Goal: Complete application form: Complete application form

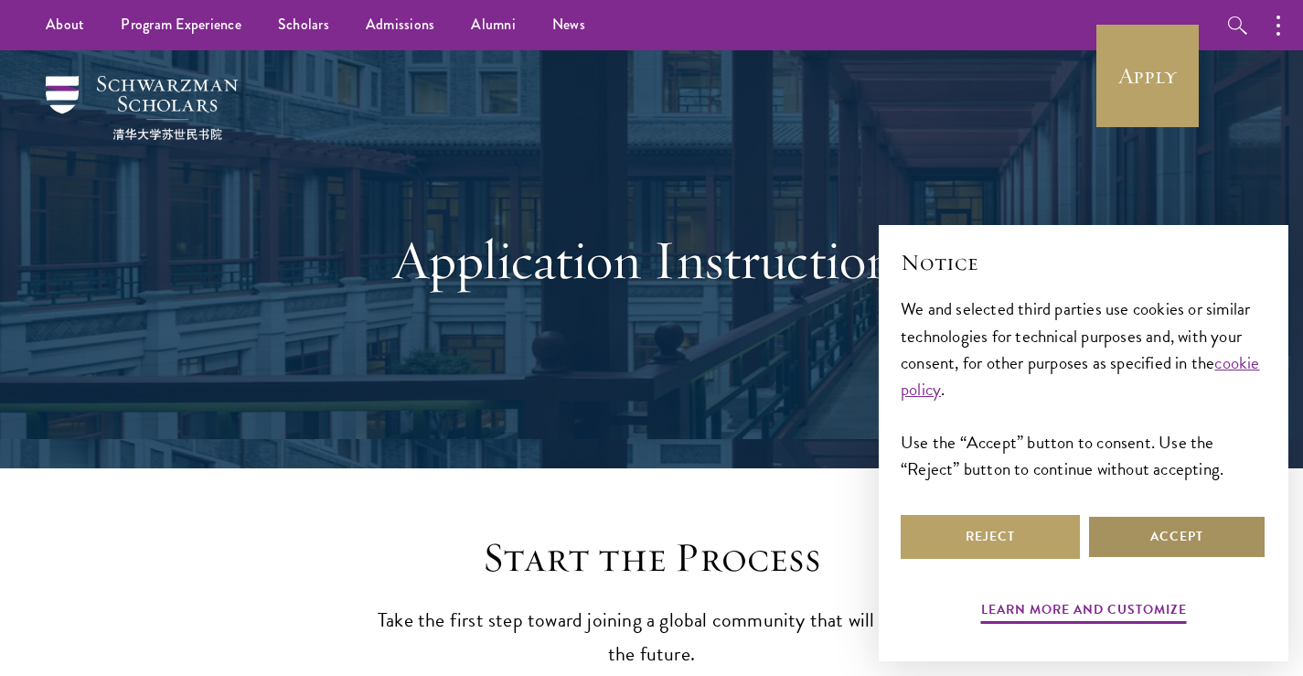
click at [1206, 536] on button "Accept" at bounding box center [1176, 537] width 179 height 44
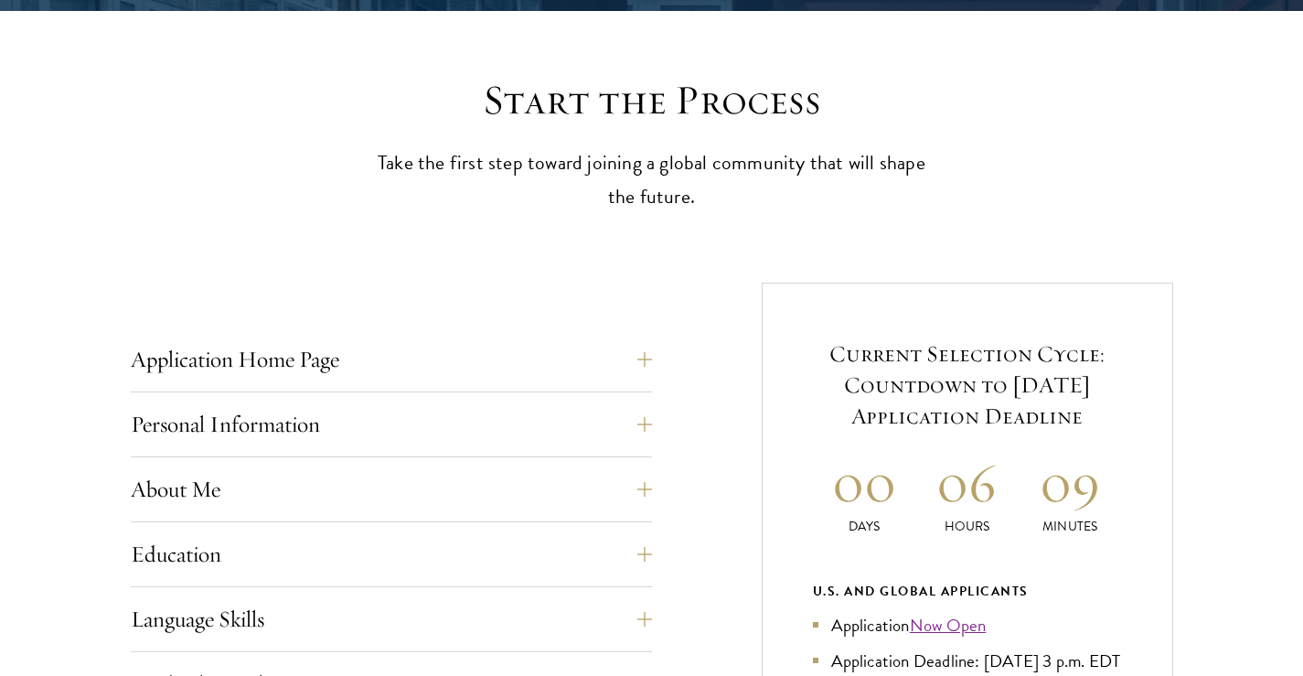
scroll to position [640, 0]
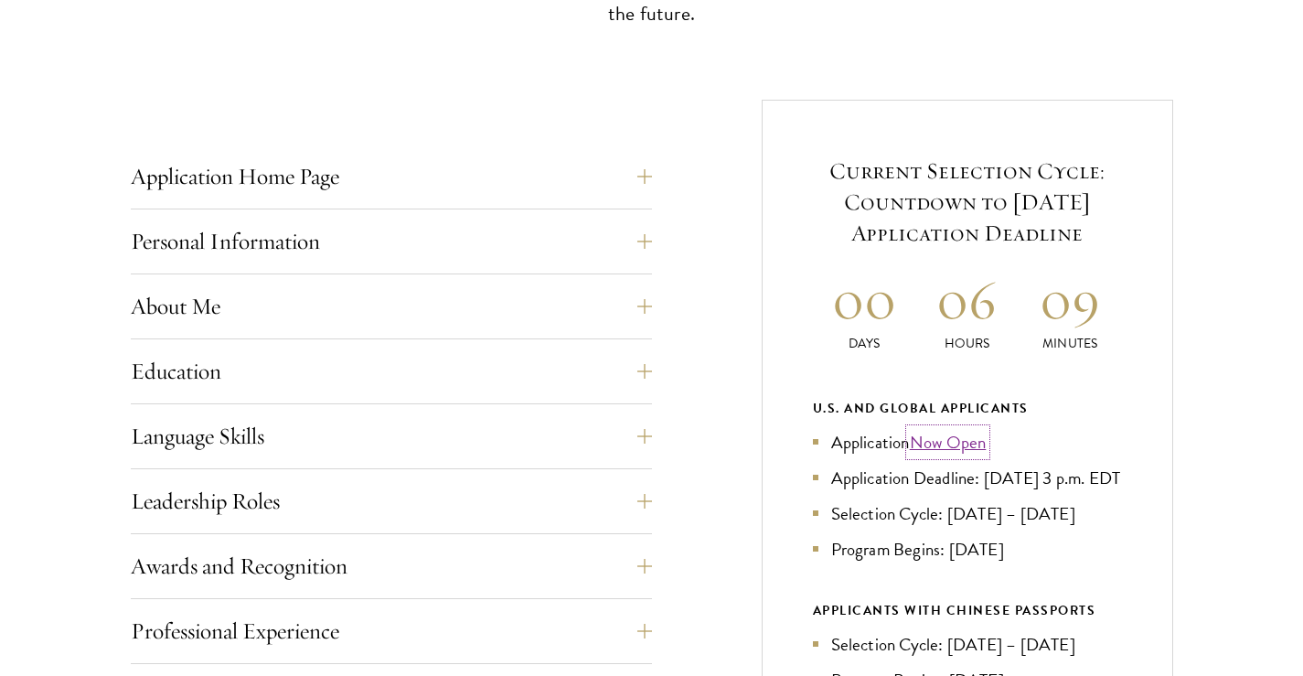
click at [931, 442] on link "Now Open" at bounding box center [948, 442] width 77 height 27
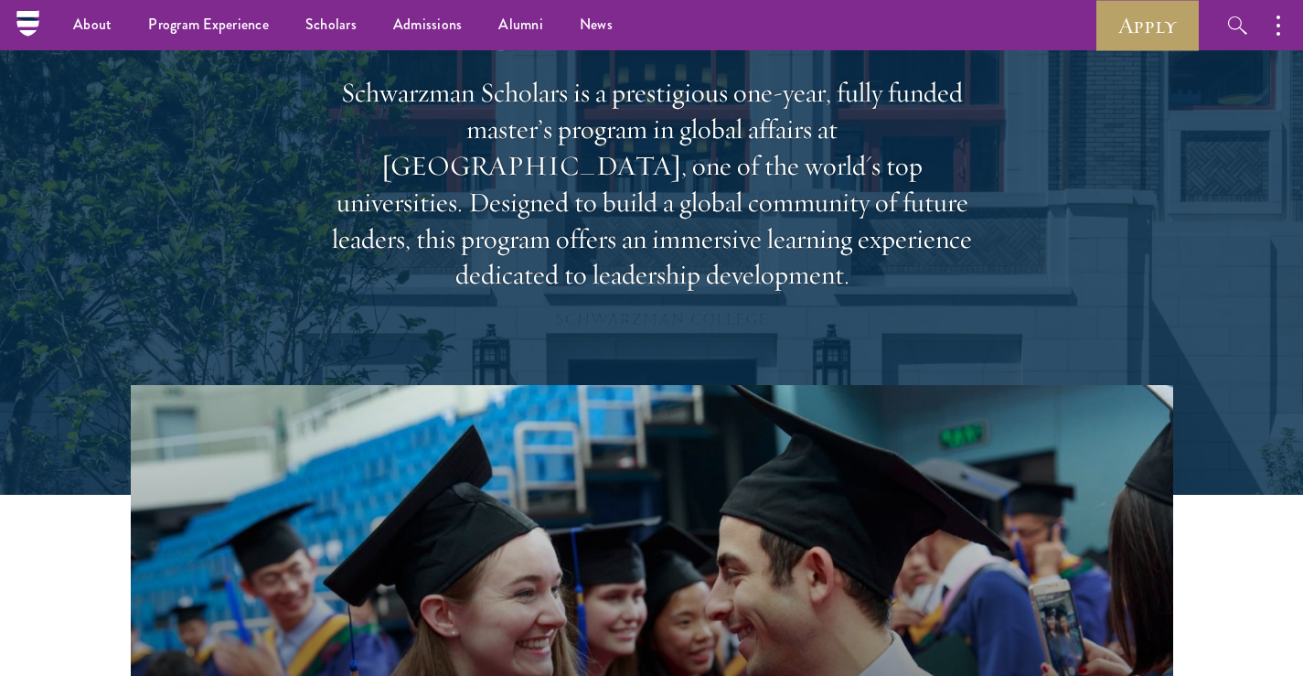
scroll to position [91, 0]
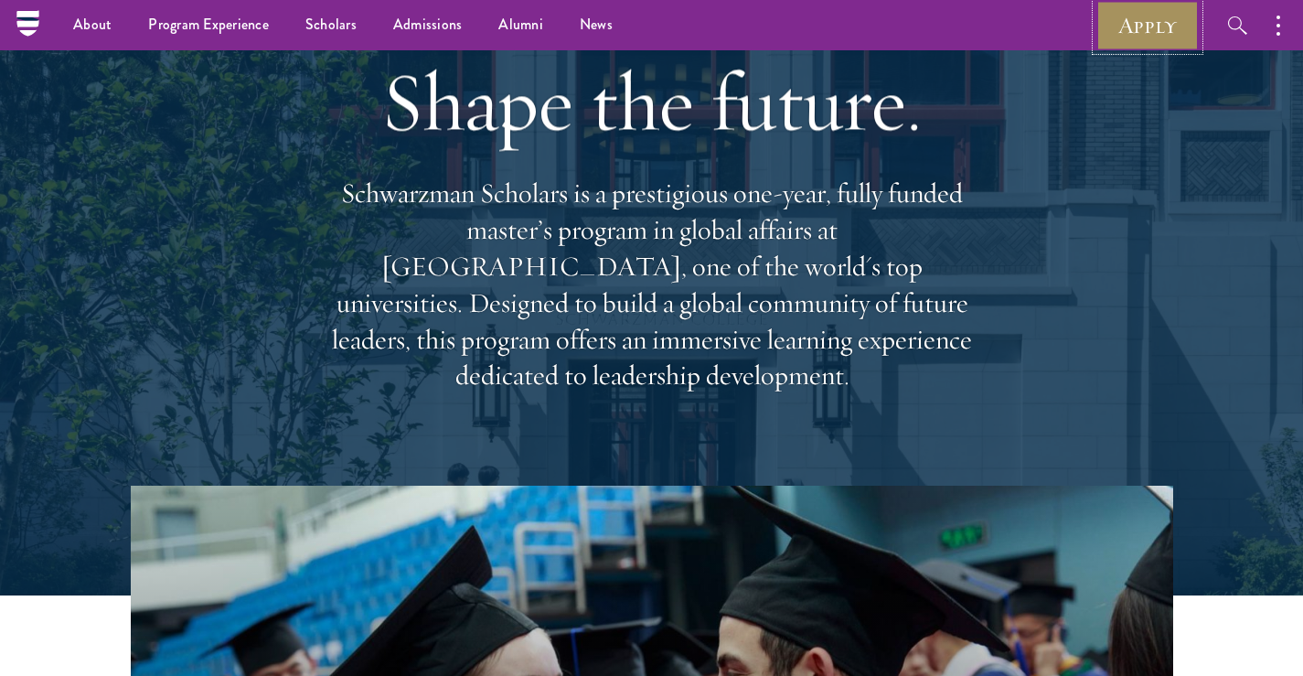
click at [1142, 31] on link "Apply" at bounding box center [1147, 25] width 102 height 50
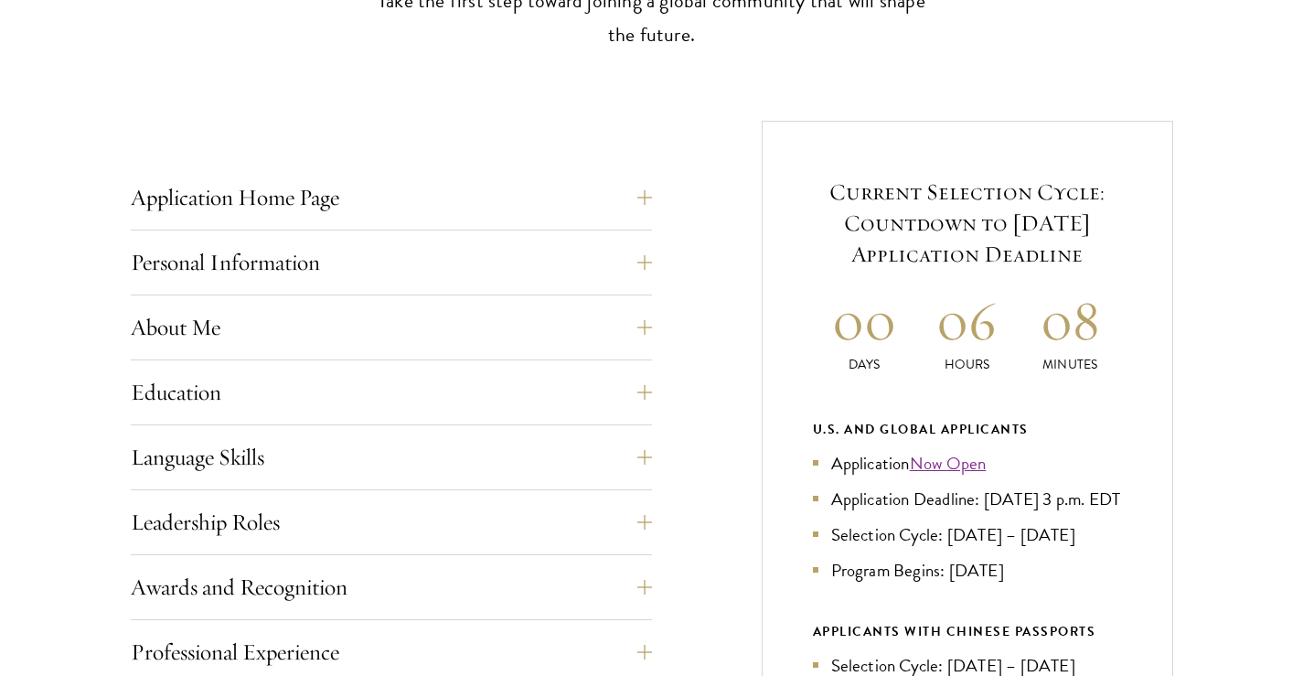
scroll to position [640, 0]
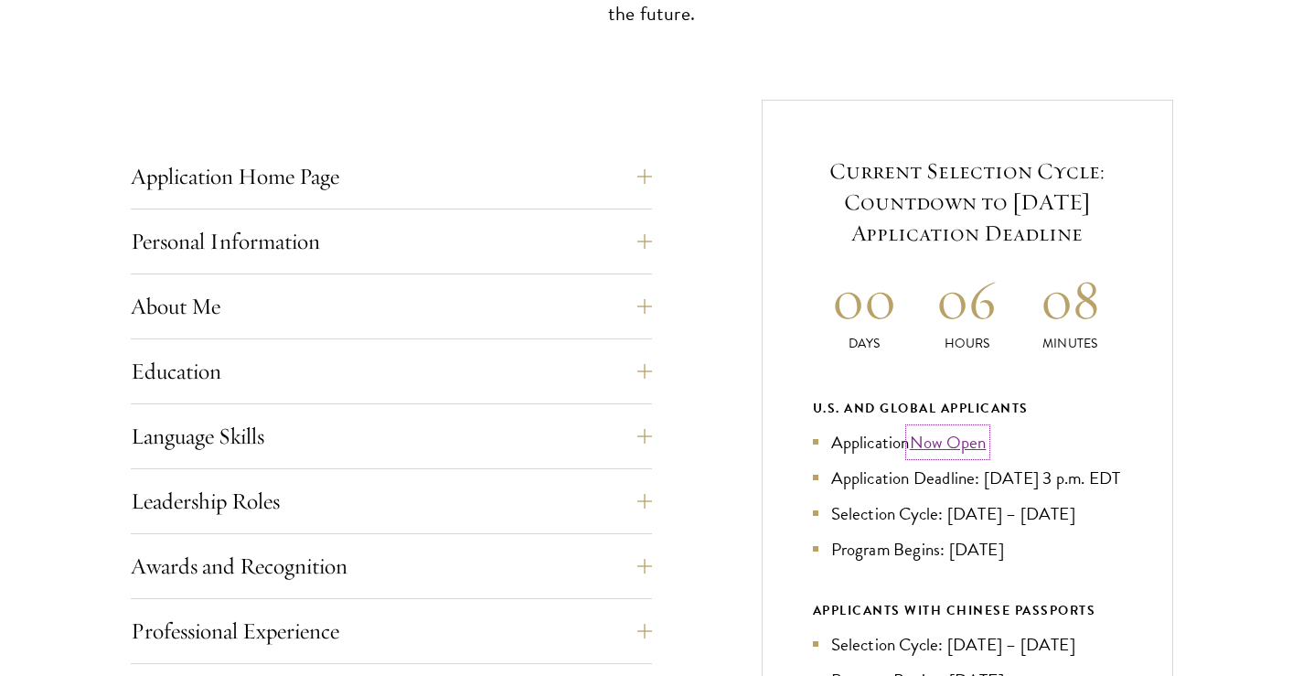
click at [939, 445] on link "Now Open" at bounding box center [948, 442] width 77 height 27
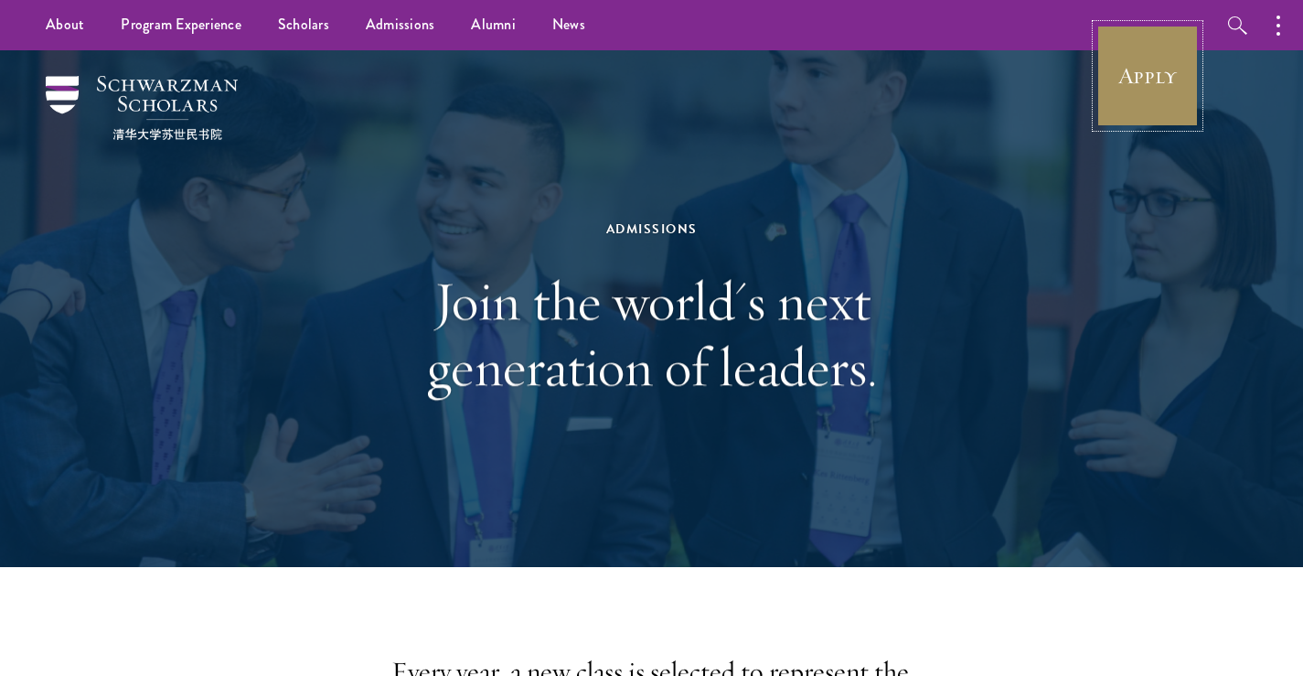
click at [1141, 83] on link "Apply" at bounding box center [1147, 76] width 102 height 102
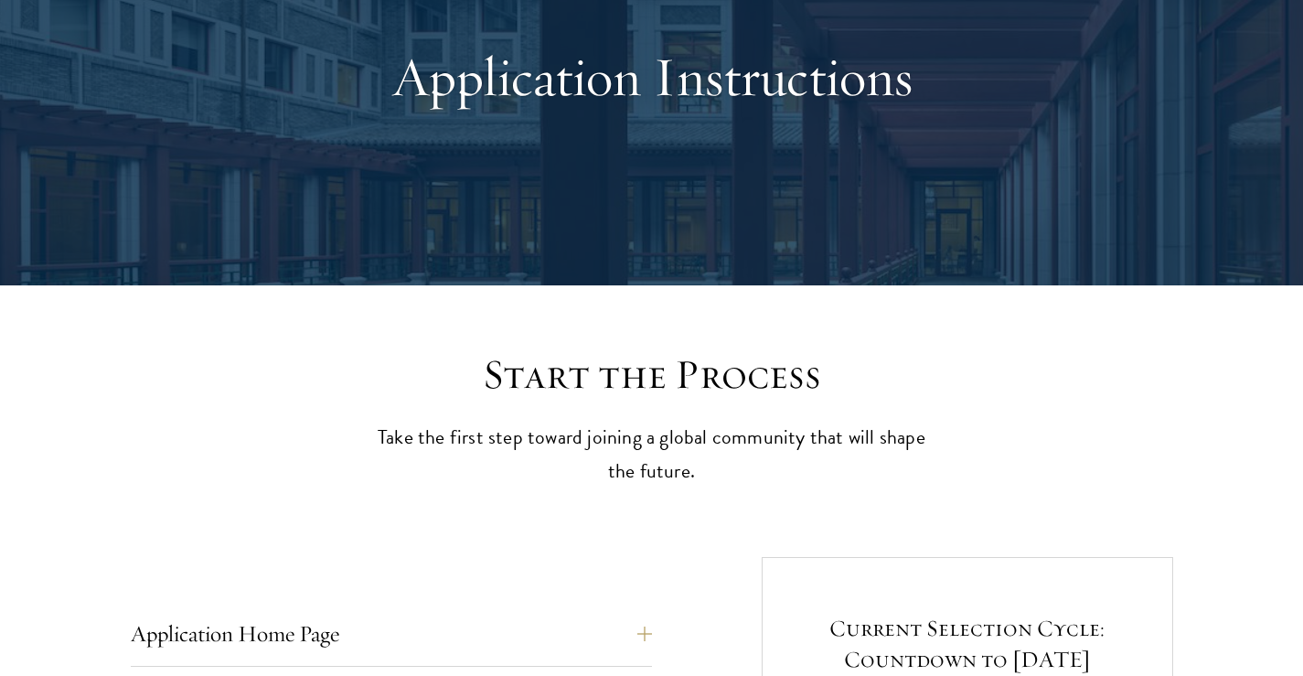
scroll to position [457, 0]
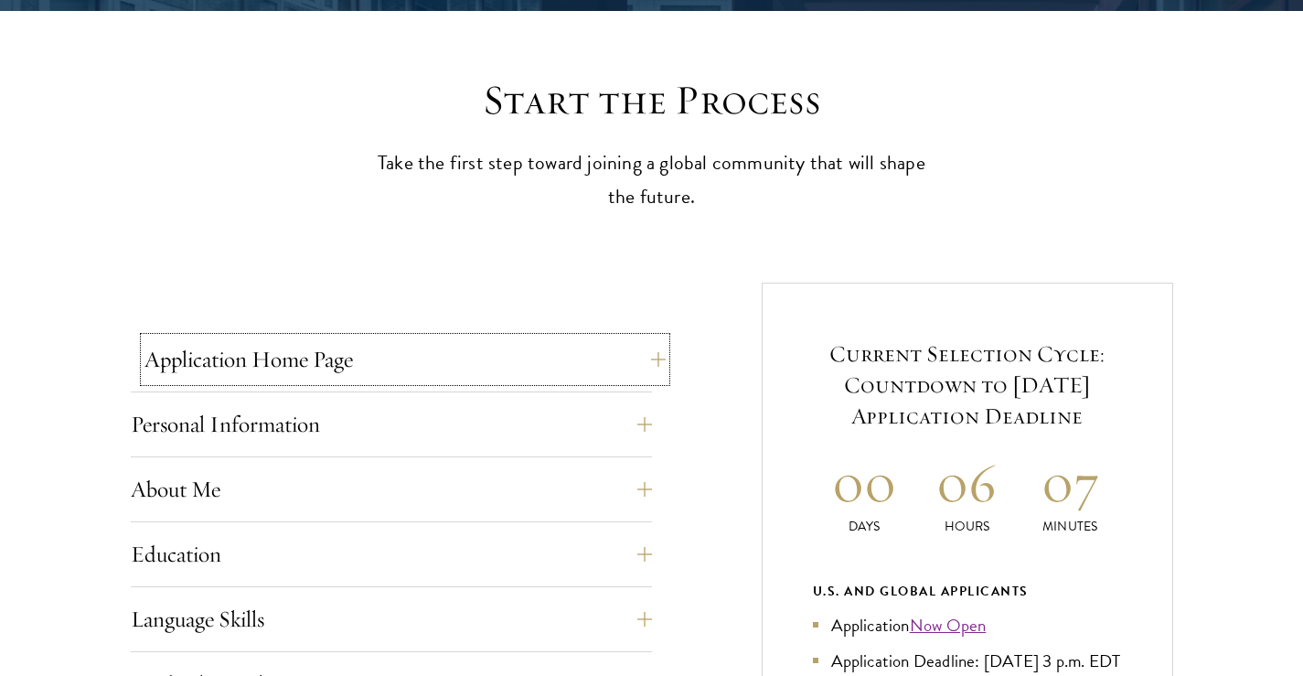
click at [291, 362] on button "Application Home Page" at bounding box center [404, 359] width 521 height 44
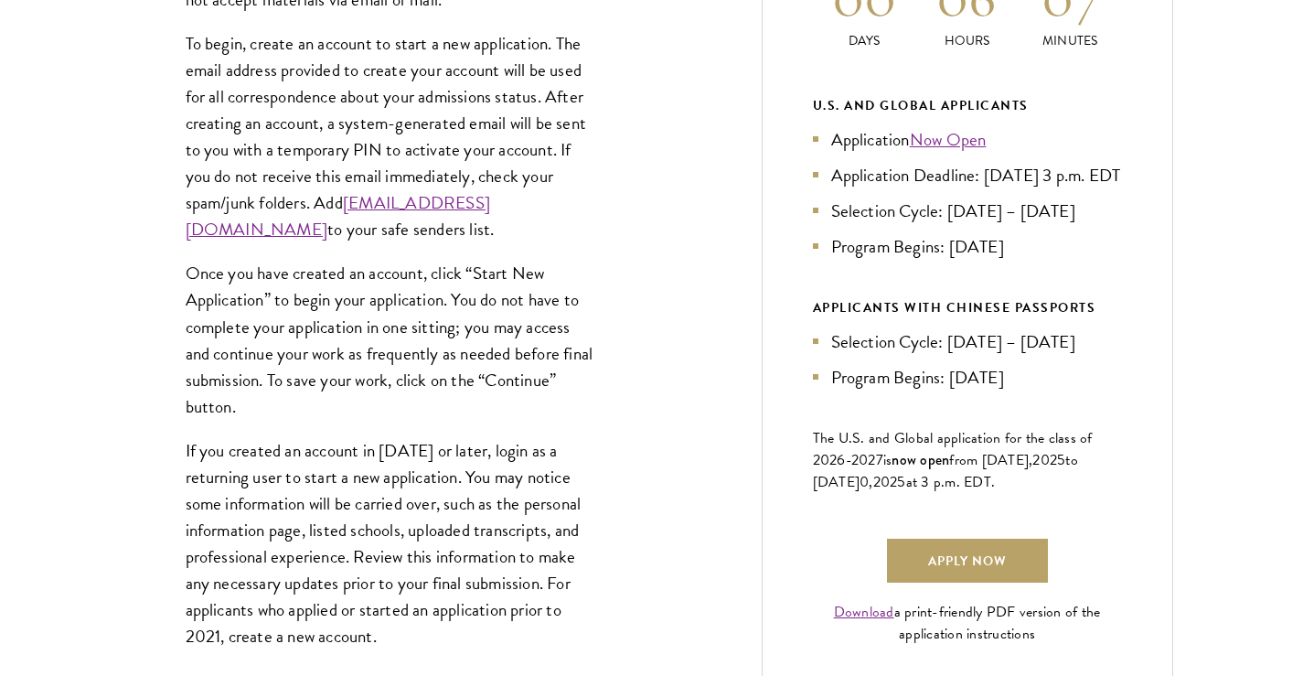
scroll to position [1097, 0]
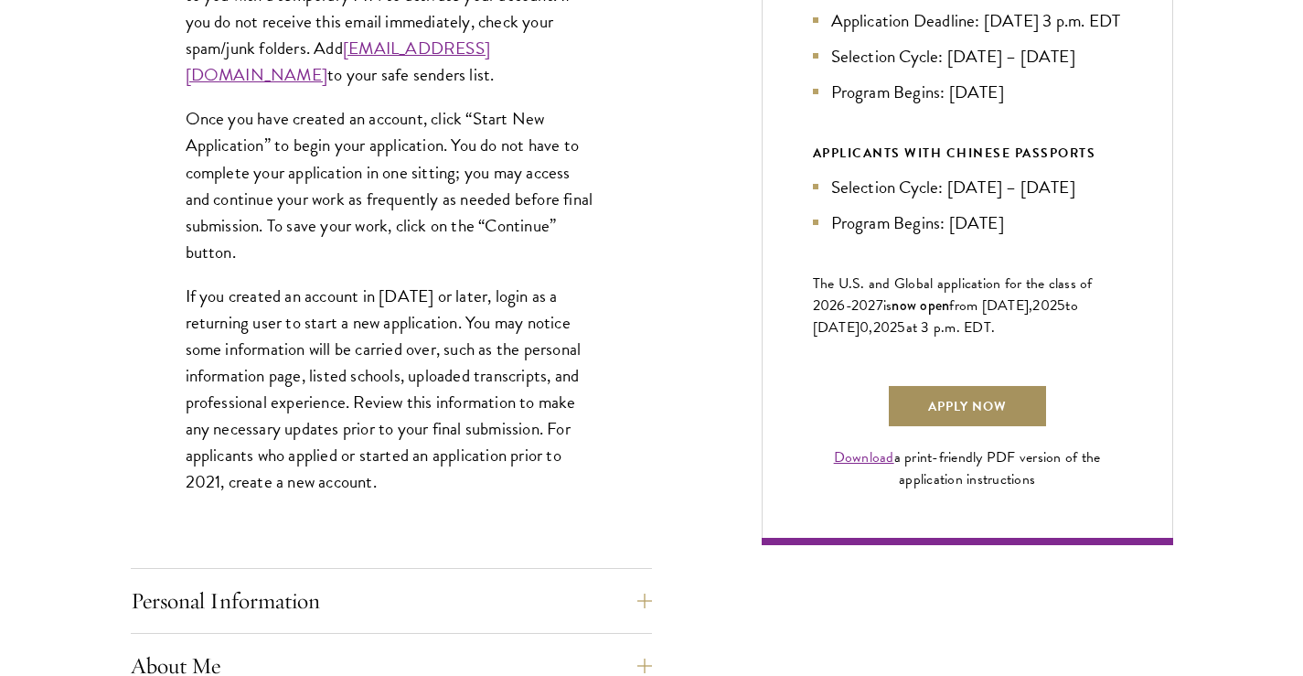
click at [950, 428] on link "Apply Now" at bounding box center [967, 406] width 161 height 44
